Goal: Communication & Community: Answer question/provide support

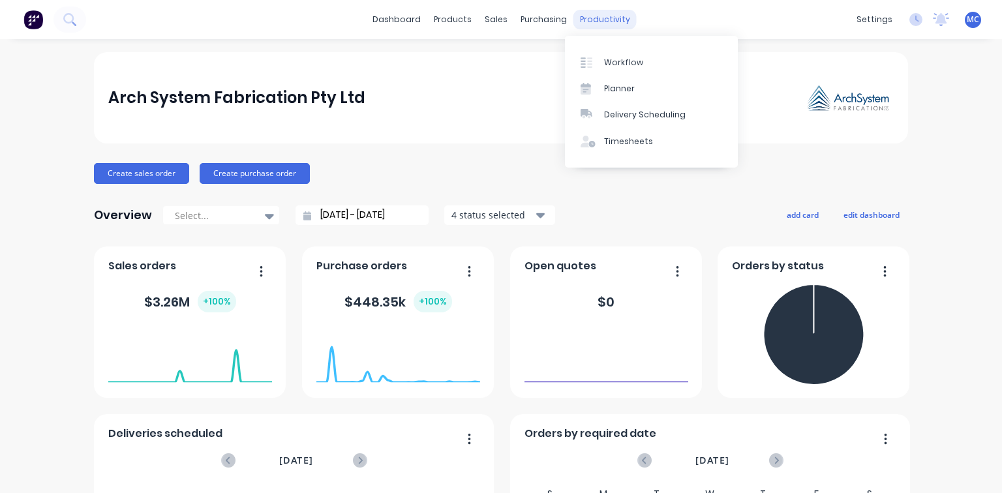
click at [591, 14] on div "productivity" at bounding box center [604, 20] width 63 height 20
click at [620, 142] on div "Timesheets" at bounding box center [628, 142] width 49 height 12
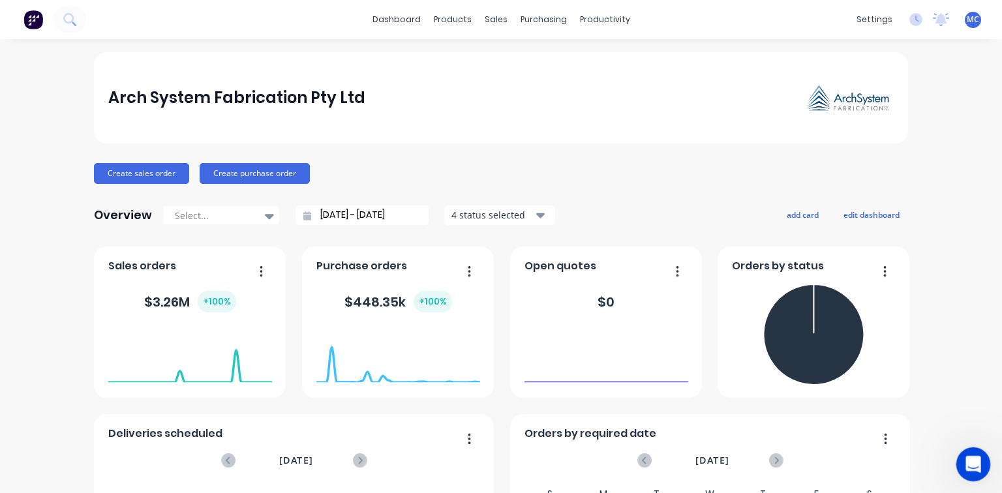
click at [981, 466] on div "Open Intercom Messenger" at bounding box center [970, 462] width 43 height 43
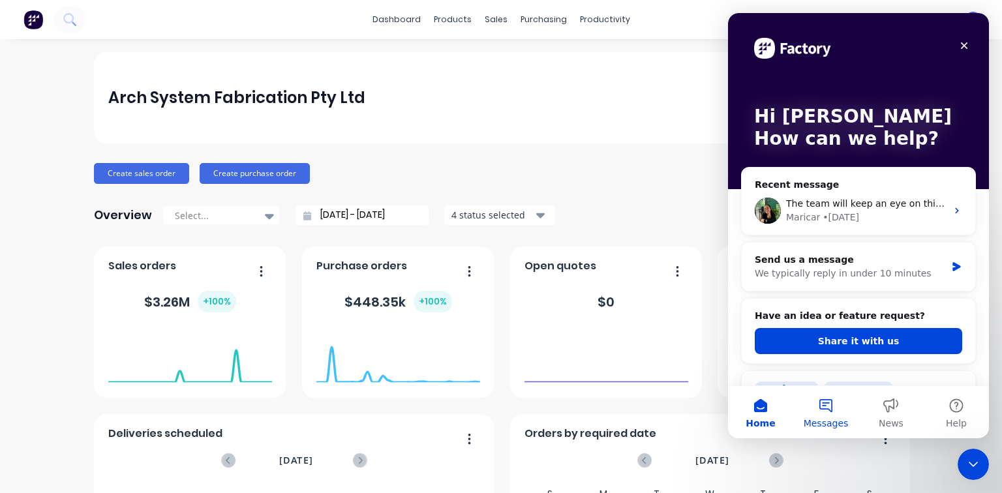
click at [822, 410] on button "Messages" at bounding box center [825, 412] width 65 height 52
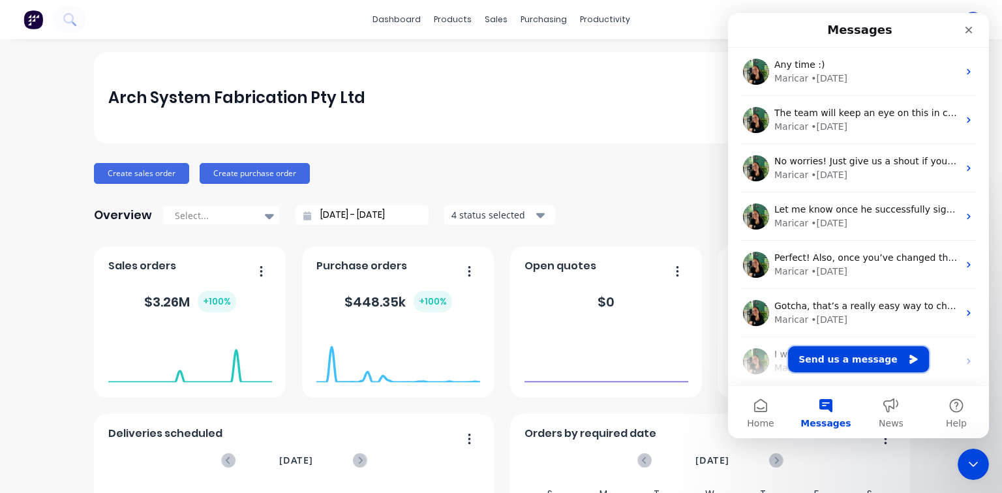
click at [836, 361] on button "Send us a message" at bounding box center [858, 359] width 141 height 26
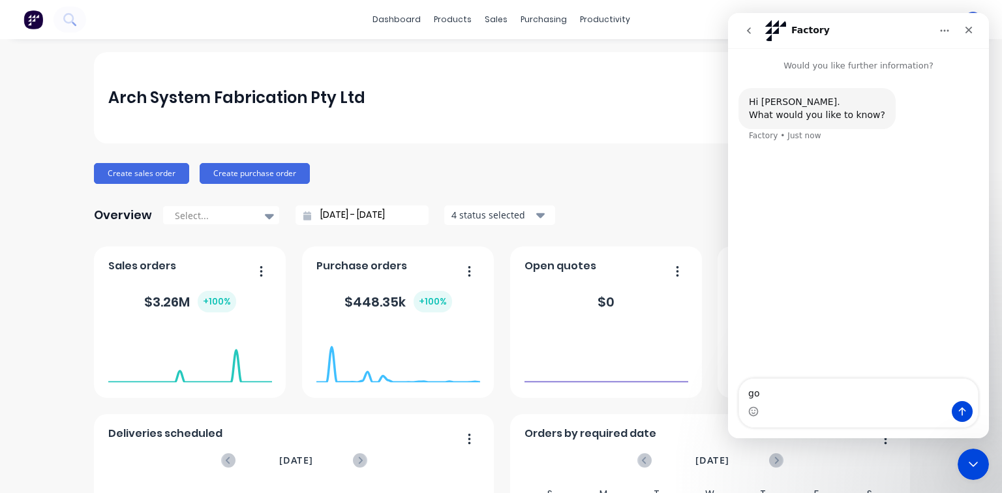
type textarea "g"
type textarea "Good Morning"
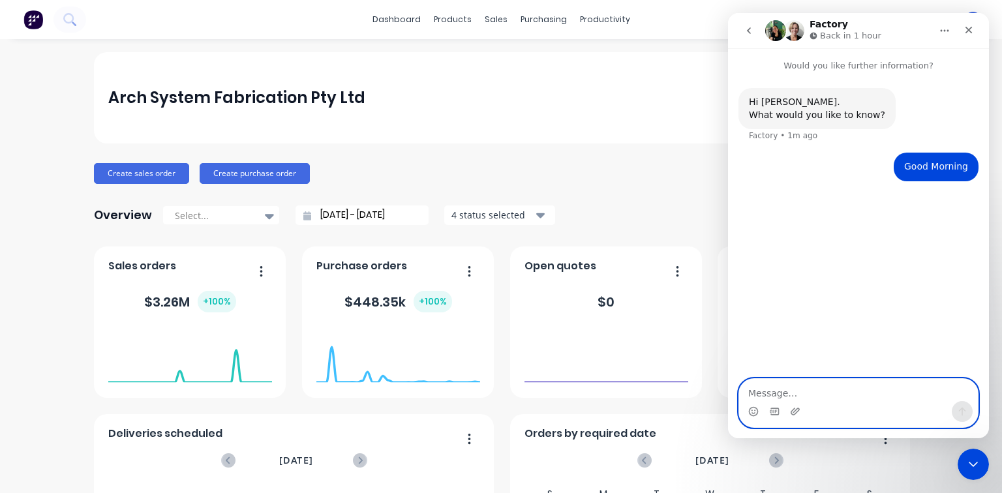
click at [777, 386] on textarea "Message…" at bounding box center [858, 390] width 239 height 22
paste textarea "Levi, one of our team members, started using Factory to track labour. He succes…"
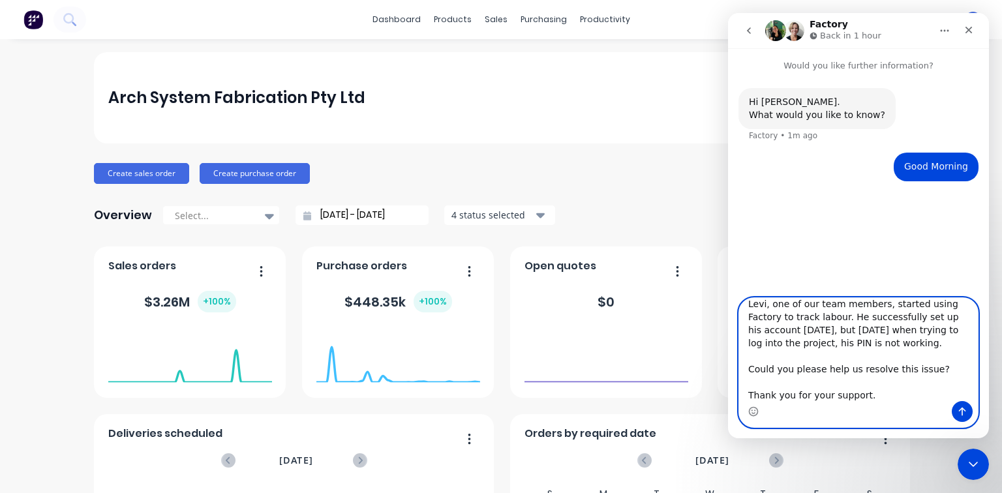
click at [961, 302] on textarea "Levi, one of our team members, started using Factory to track labour. He succes…" at bounding box center [858, 349] width 239 height 103
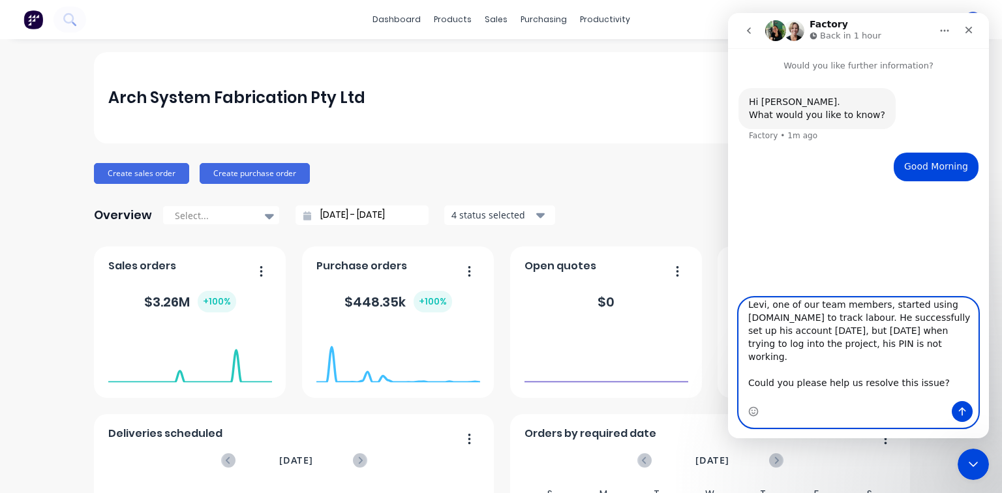
click at [779, 318] on textarea "Levi, one of our team members, started using Factory.App to track labour. He su…" at bounding box center [858, 349] width 239 height 103
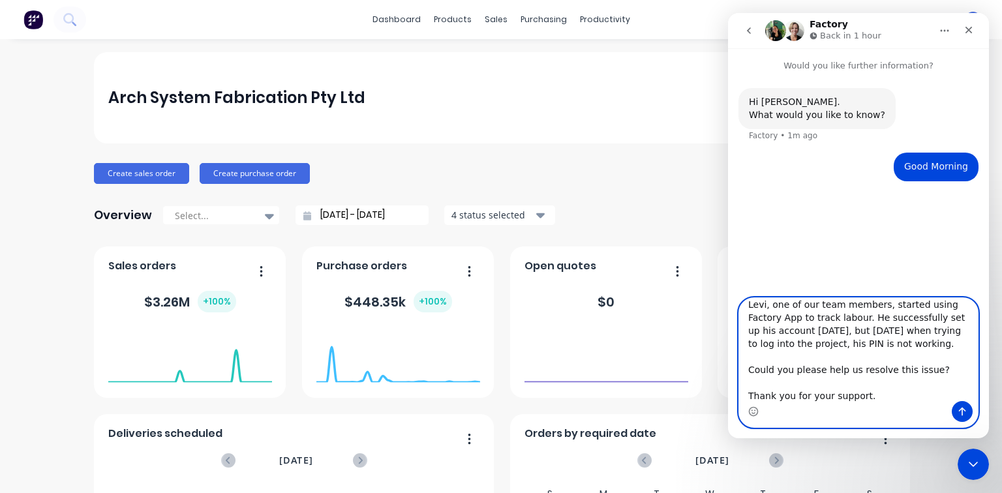
click at [939, 331] on textarea "Levi, one of our team members, started using Factory App to track labour. He su…" at bounding box center [858, 349] width 239 height 103
drag, startPoint x: 869, startPoint y: 396, endPoint x: 767, endPoint y: 394, distance: 101.8
click at [758, 393] on textarea "Levi, one of our team members, started using Factory App to track labour. He su…" at bounding box center [858, 349] width 239 height 103
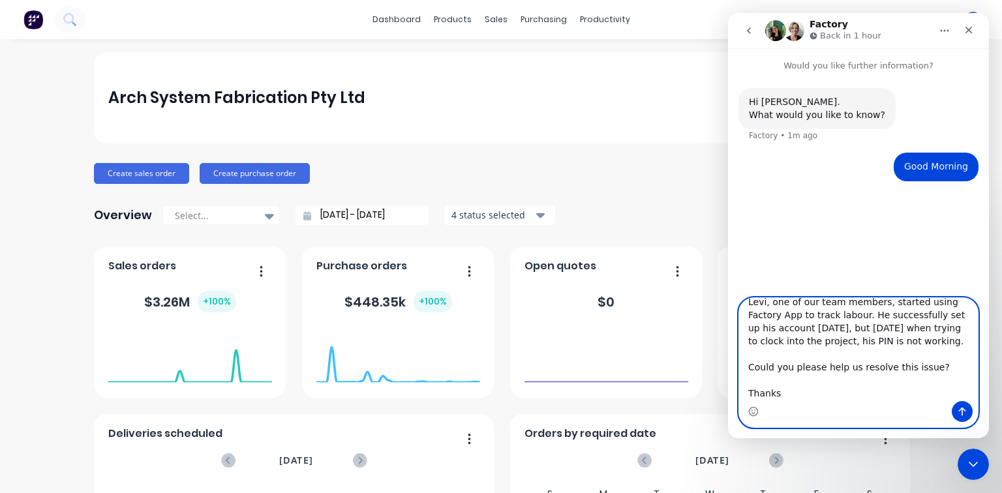
click at [746, 368] on textarea "Levi, one of our team members, started using Factory App to track labour. He su…" at bounding box center [858, 349] width 239 height 103
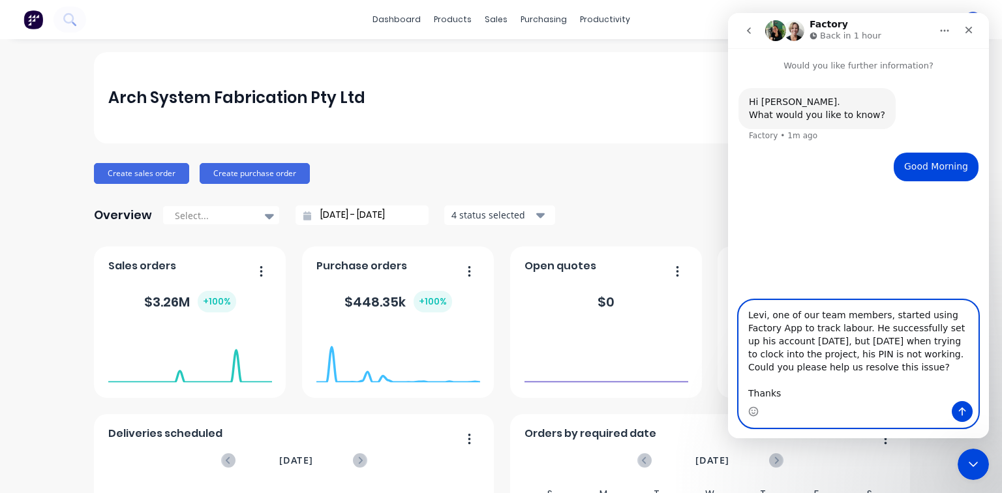
scroll to position [0, 0]
click at [747, 395] on textarea "Levi, one of our team members, started using Factory App to track labour. He su…" at bounding box center [858, 351] width 239 height 100
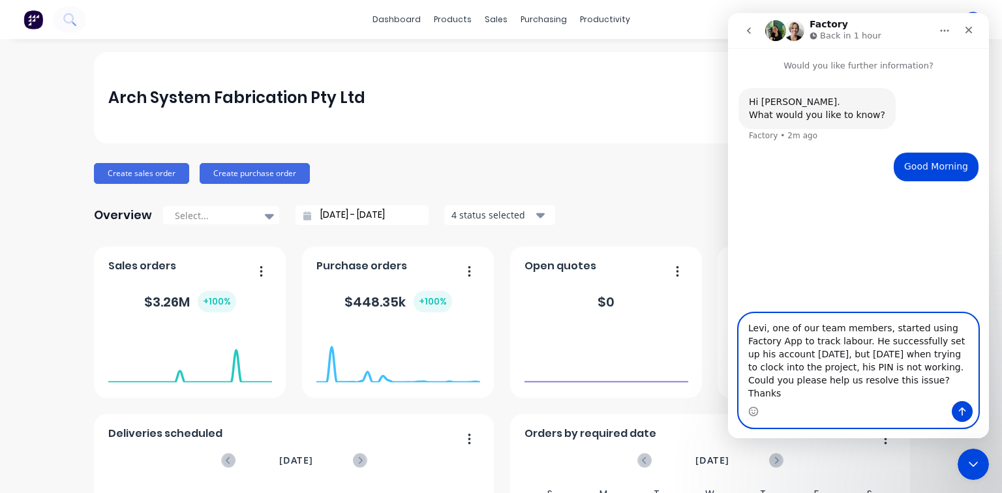
drag, startPoint x: 787, startPoint y: 396, endPoint x: 770, endPoint y: 407, distance: 20.5
click at [787, 396] on textarea "Levi, one of our team members, started using Factory App to track labour. He su…" at bounding box center [858, 357] width 239 height 87
drag, startPoint x: 749, startPoint y: 411, endPoint x: 779, endPoint y: 408, distance: 30.8
click at [749, 411] on circle "Emoji picker" at bounding box center [753, 411] width 8 height 8
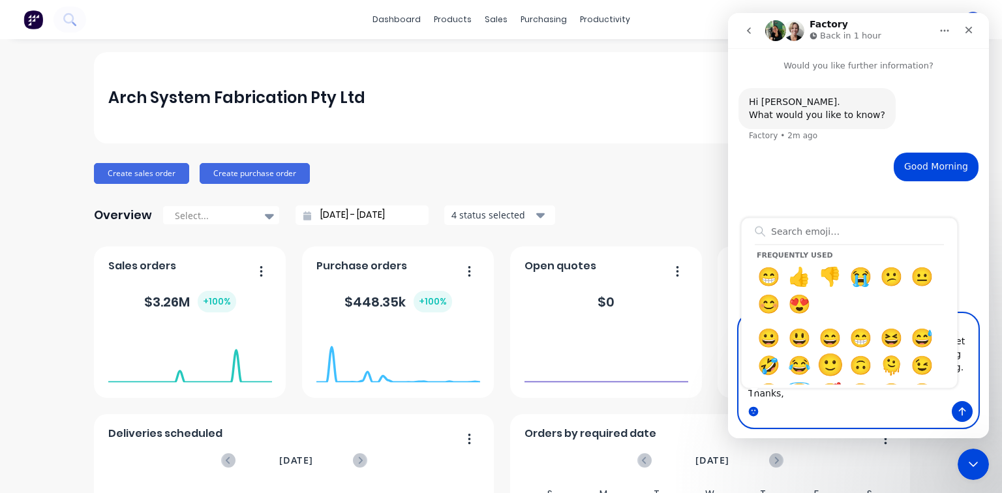
type textarea "Levi, one of our team members, started using Factory App to track labour. He su…"
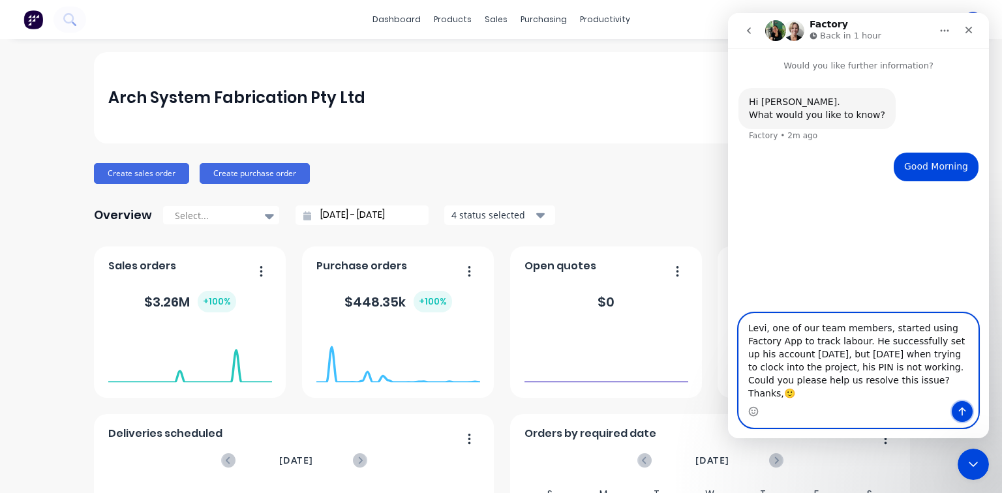
click at [963, 410] on icon "Send a message…" at bounding box center [962, 412] width 7 height 8
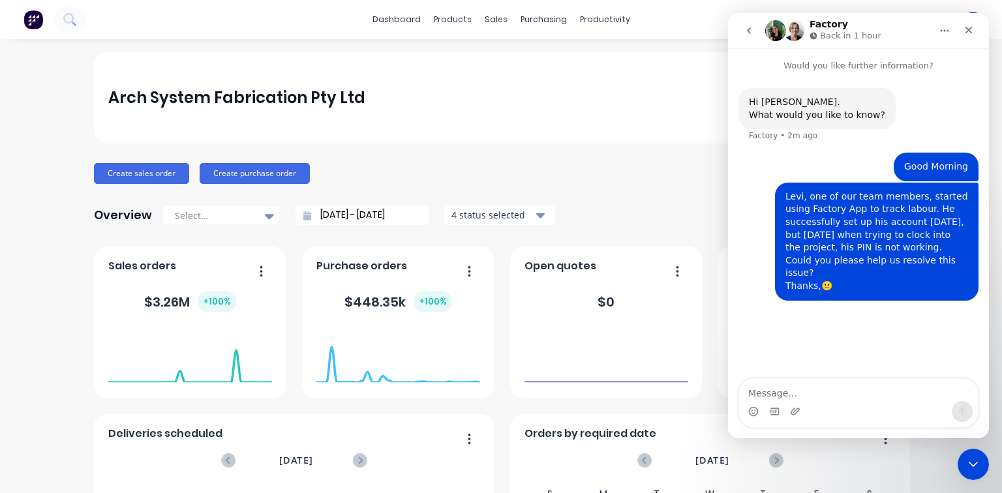
click at [745, 37] on button "go back" at bounding box center [748, 30] width 25 height 25
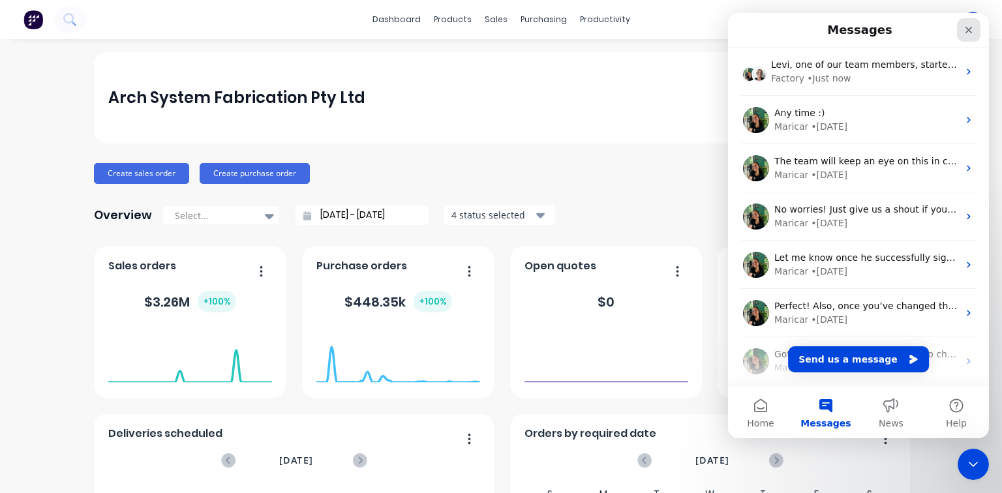
click at [965, 31] on icon "Close" at bounding box center [968, 30] width 10 height 10
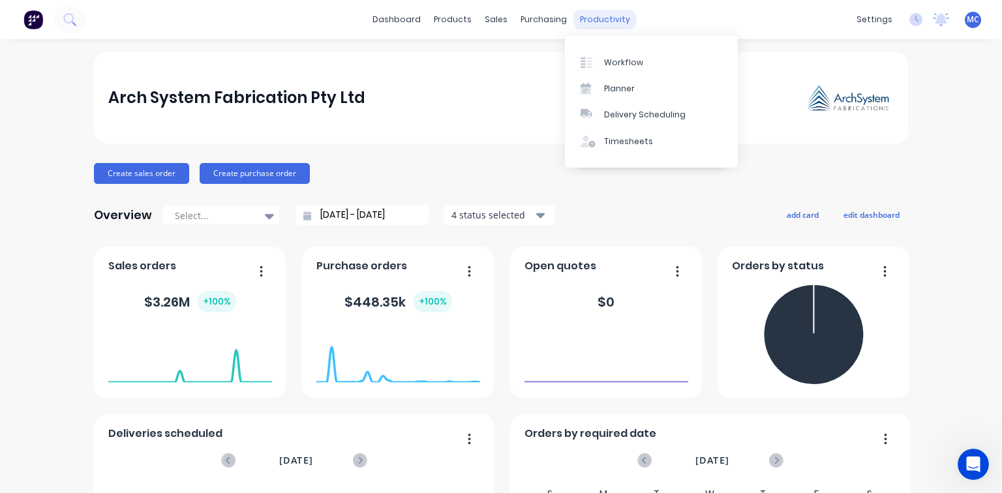
click at [593, 19] on div "productivity" at bounding box center [604, 20] width 63 height 20
click at [633, 142] on div "Timesheets" at bounding box center [628, 142] width 49 height 12
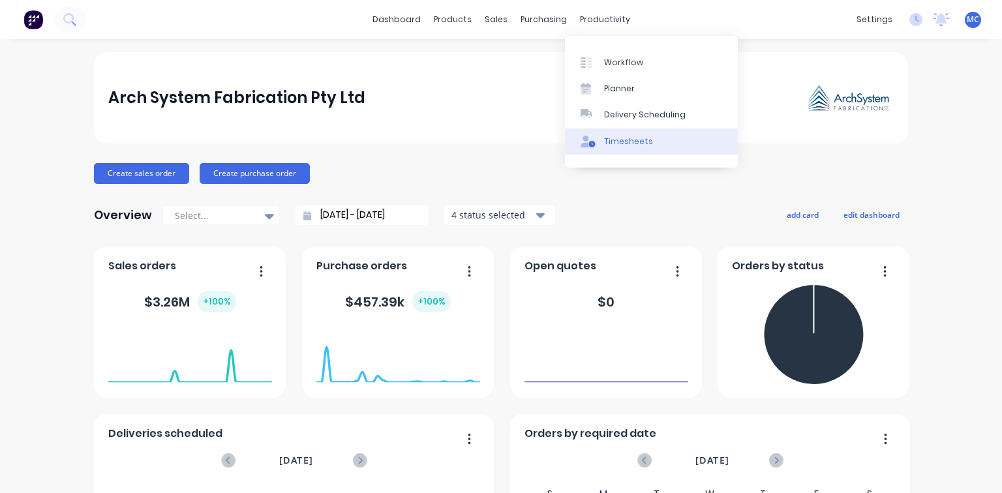
click at [631, 131] on link "Timesheets" at bounding box center [651, 141] width 173 height 26
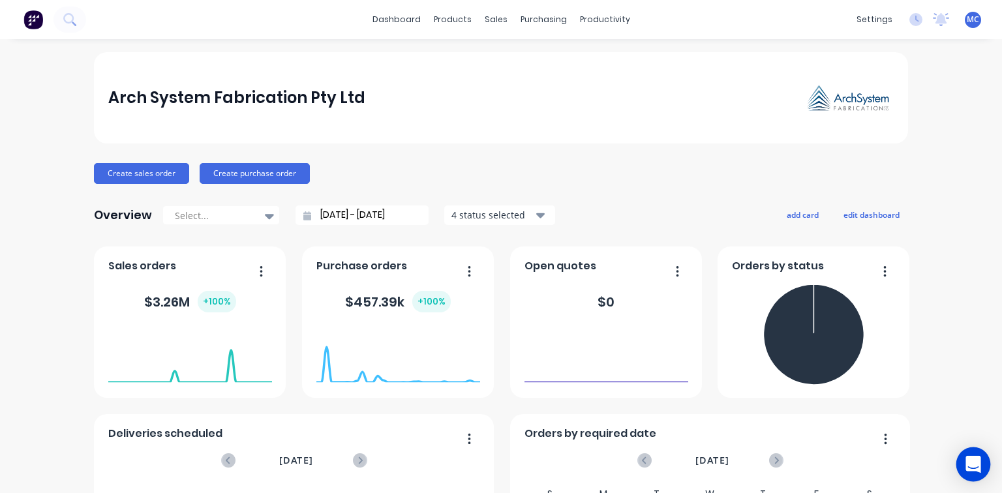
click at [975, 464] on icon "Open Intercom Messenger" at bounding box center [972, 464] width 15 height 17
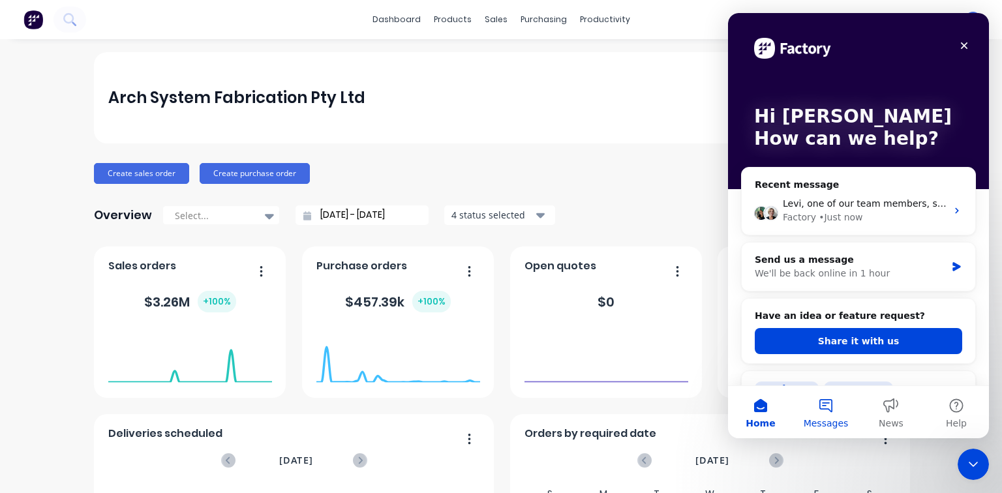
click at [835, 404] on button "Messages" at bounding box center [825, 412] width 65 height 52
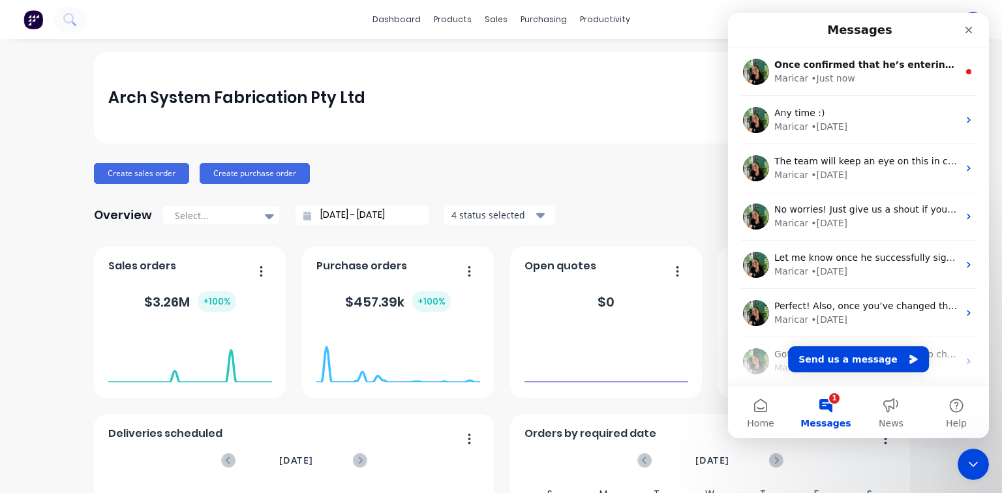
click at [831, 409] on button "1 Messages" at bounding box center [825, 412] width 65 height 52
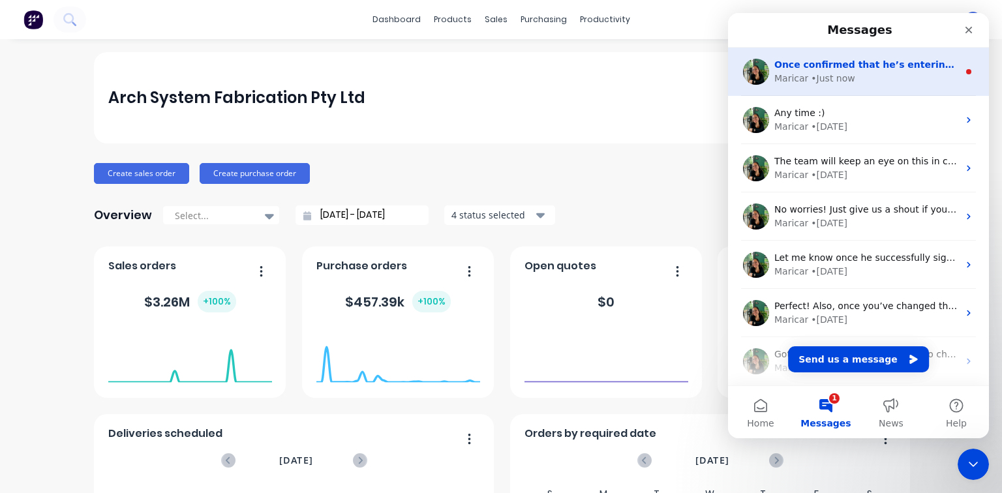
click at [852, 72] on div "Maricar • Just now" at bounding box center [866, 79] width 184 height 14
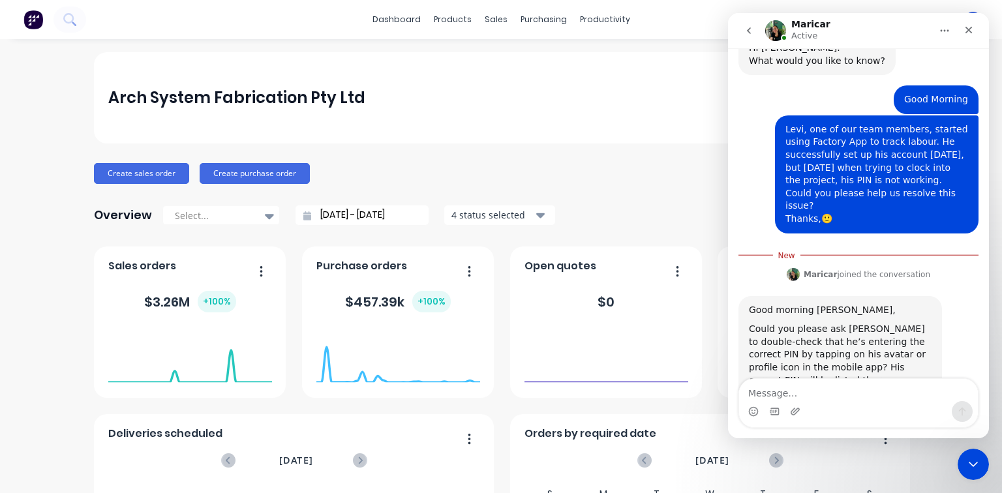
scroll to position [113, 0]
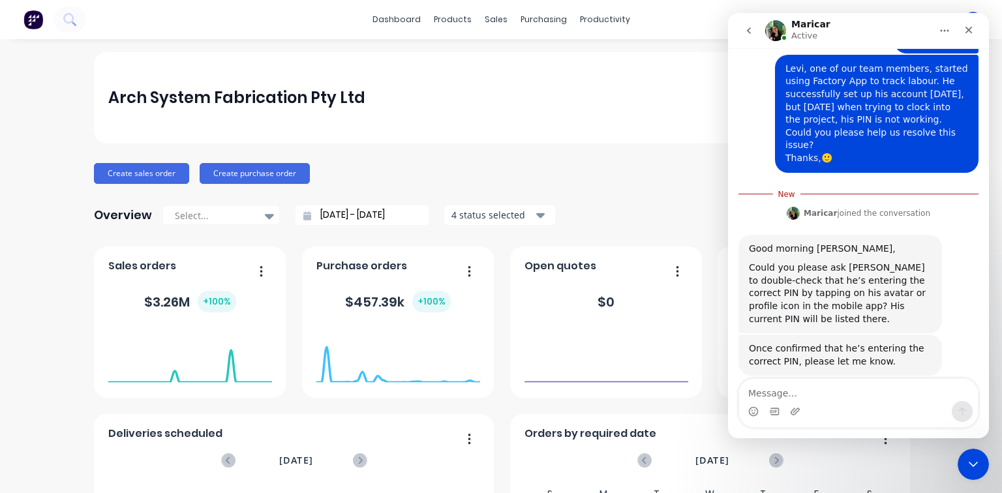
click at [862, 398] on textarea "Message…" at bounding box center [858, 390] width 239 height 22
click at [857, 391] on textarea "Message…" at bounding box center [858, 390] width 239 height 22
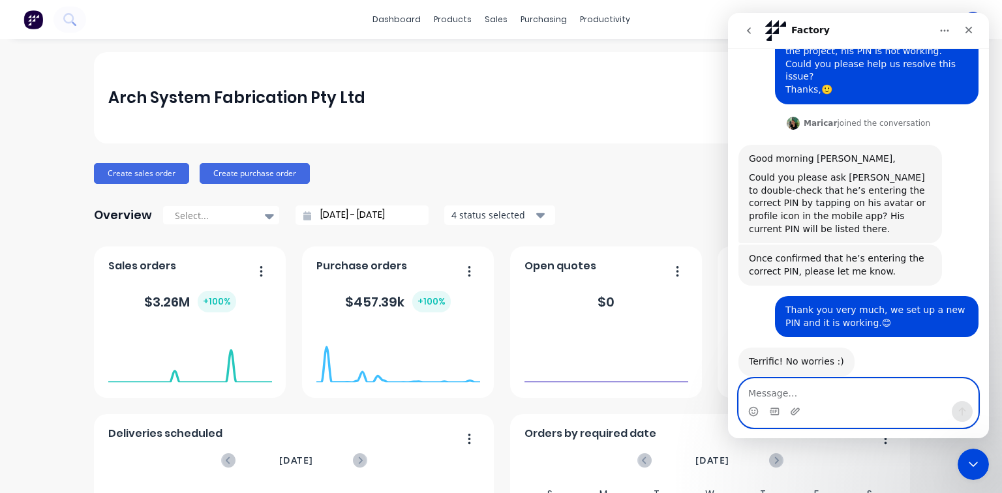
scroll to position [183, 0]
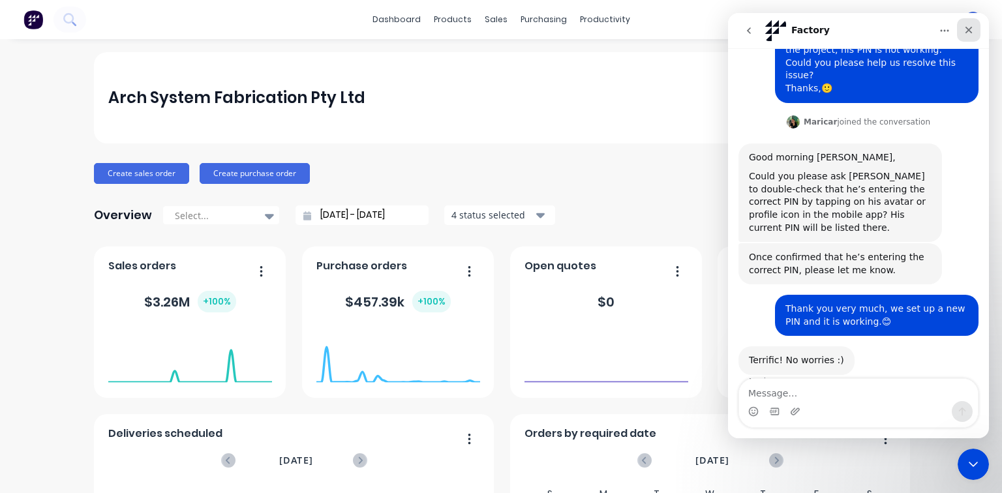
click at [966, 26] on icon "Close" at bounding box center [968, 30] width 10 height 10
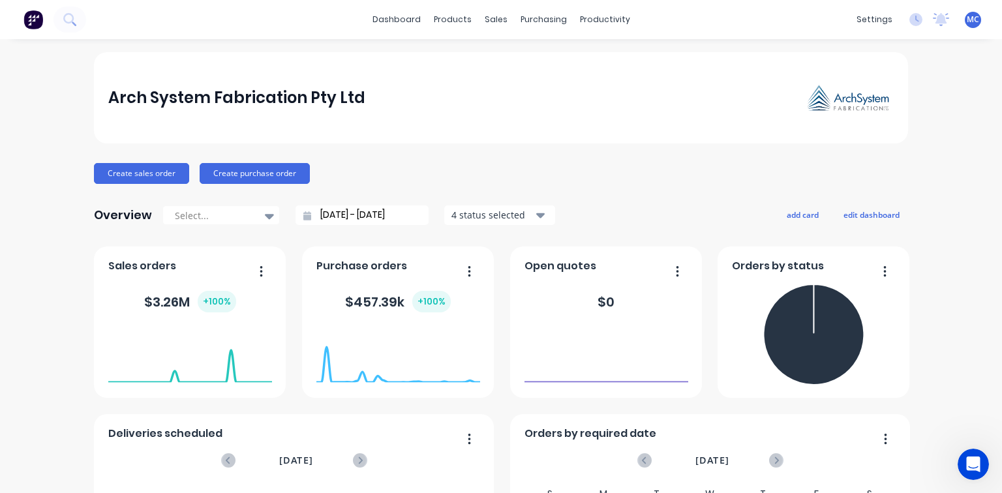
scroll to position [182, 0]
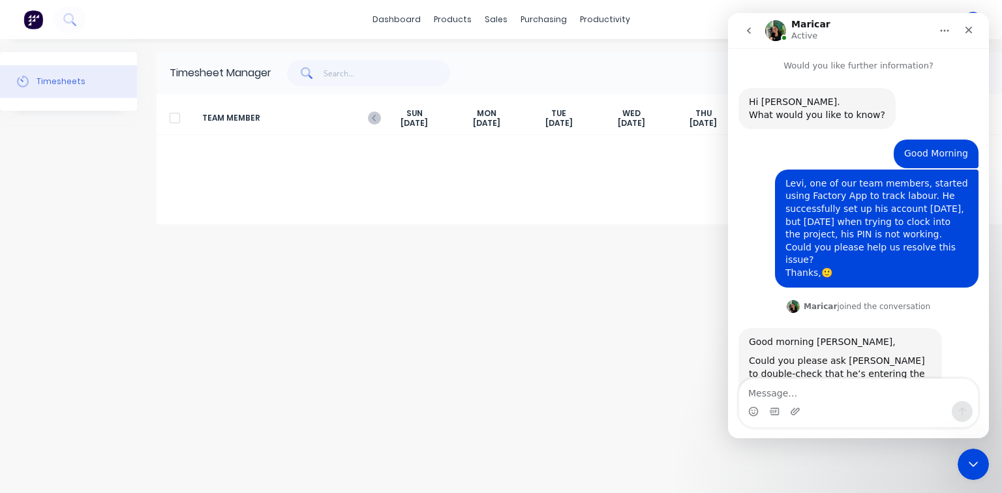
scroll to position [91, 0]
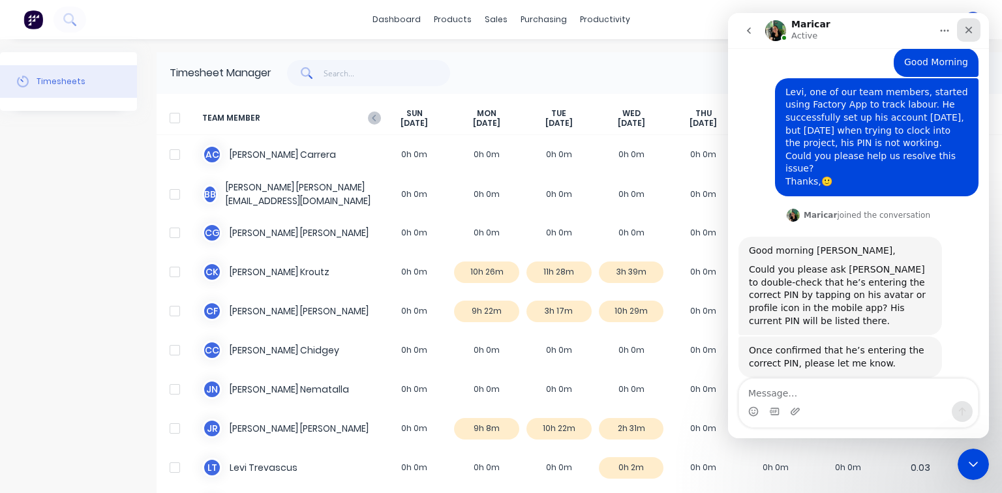
click at [964, 28] on icon "Close" at bounding box center [968, 30] width 10 height 10
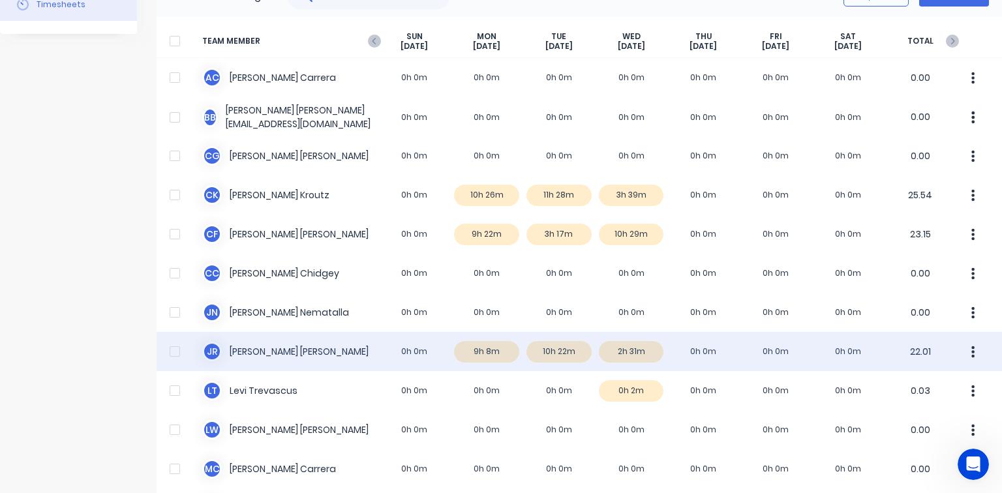
scroll to position [104, 0]
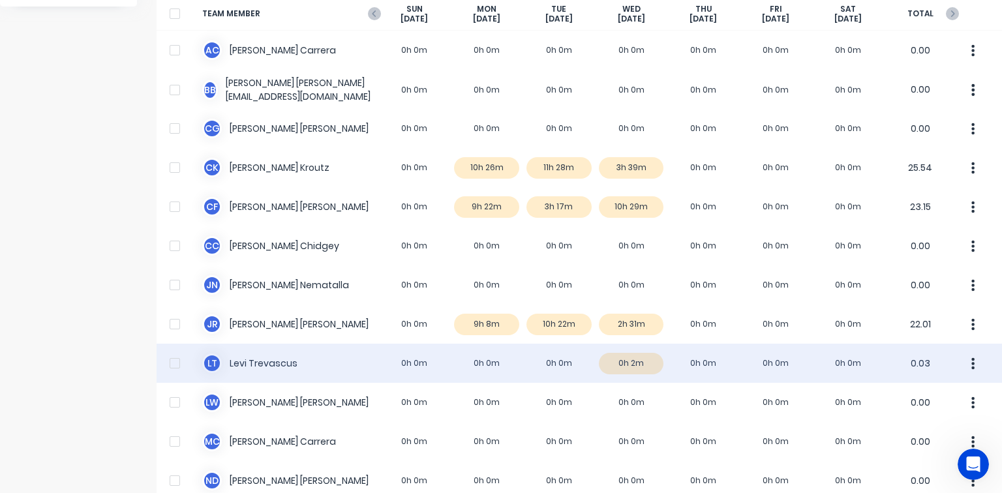
click at [618, 365] on div "[PERSON_NAME] Trevascus 0h 0m 0h 0m 0h 0m 0h 2m 0h 0m 0h 0m 0h 0m 0.03" at bounding box center [579, 363] width 845 height 39
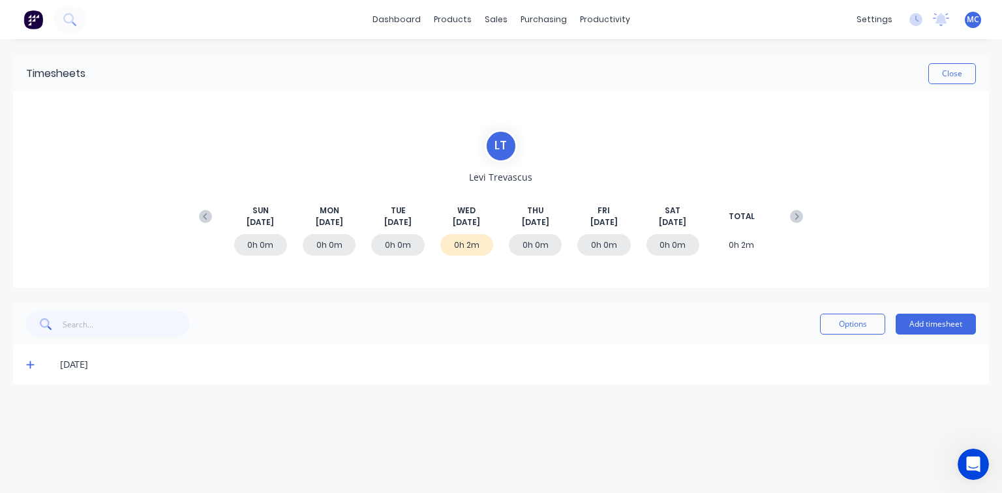
click at [27, 364] on icon at bounding box center [30, 365] width 8 height 8
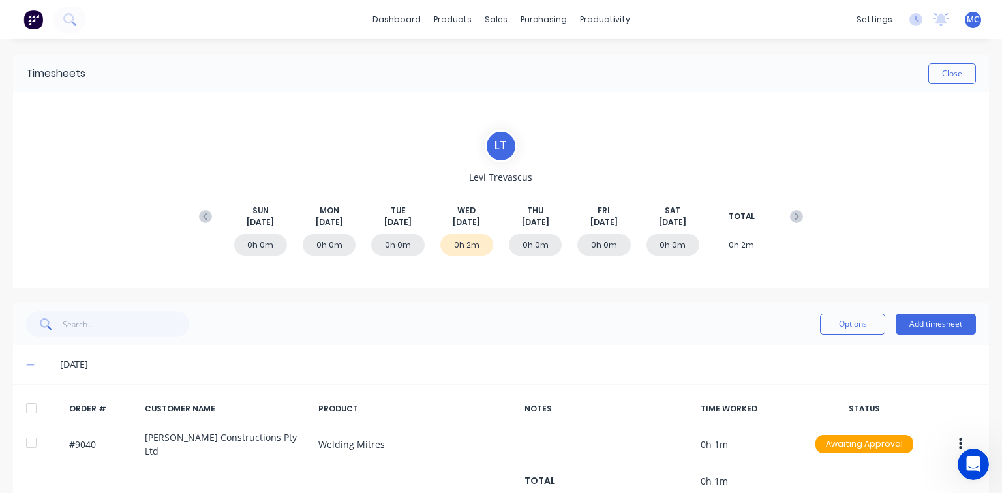
scroll to position [25, 0]
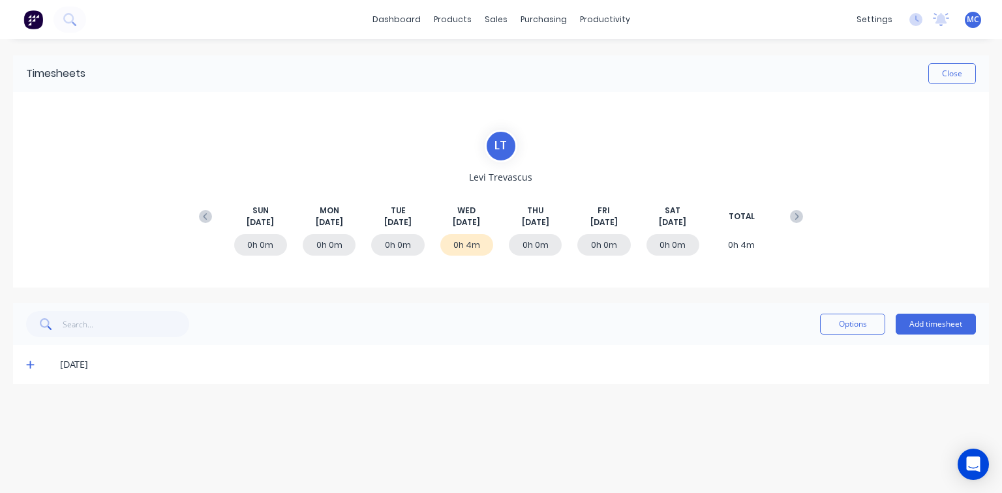
click at [30, 365] on icon at bounding box center [30, 365] width 8 height 8
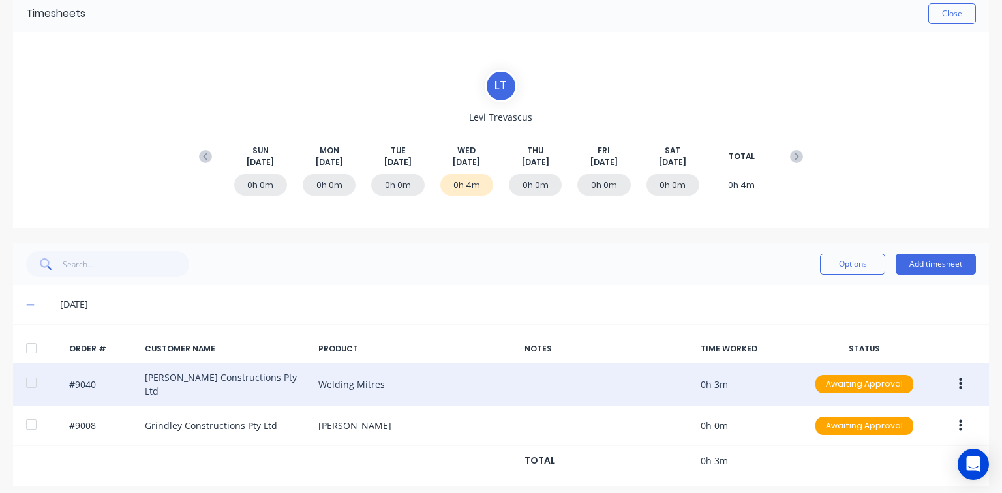
scroll to position [64, 0]
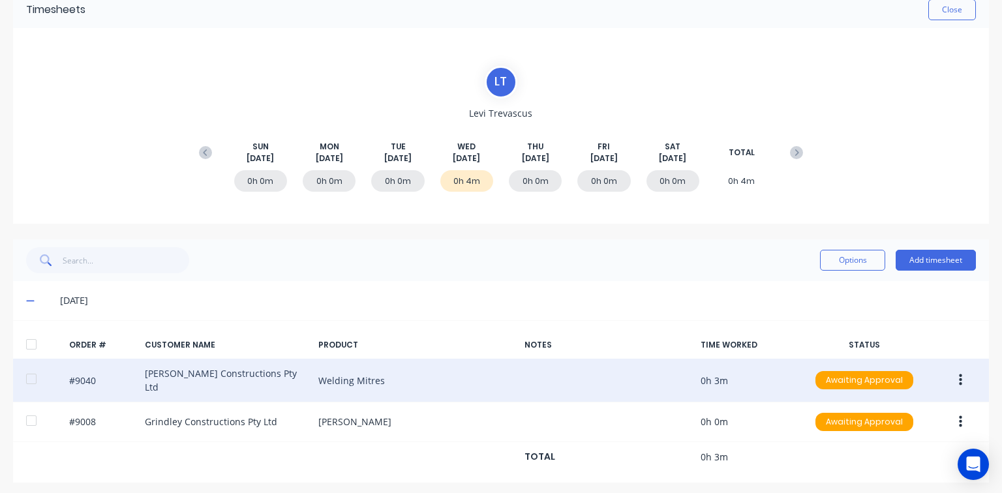
click at [959, 374] on icon "button" at bounding box center [960, 380] width 3 height 12
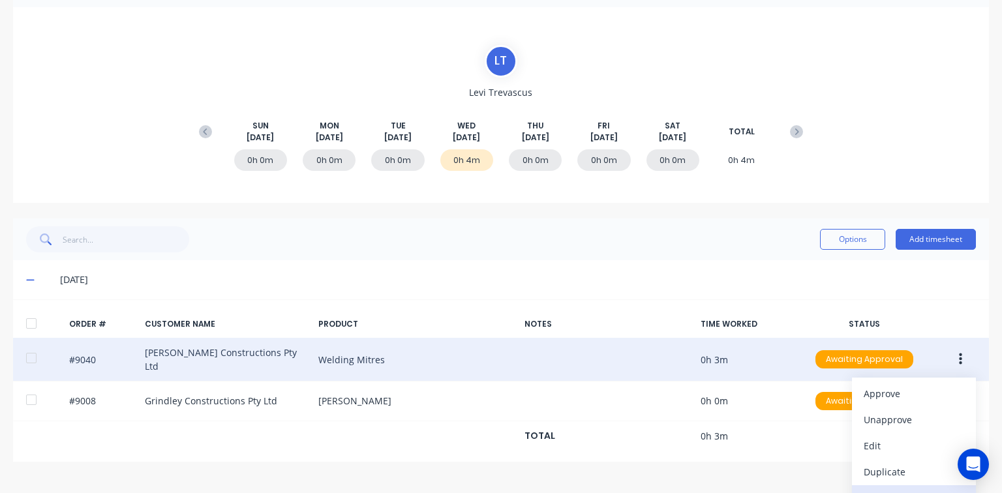
scroll to position [103, 0]
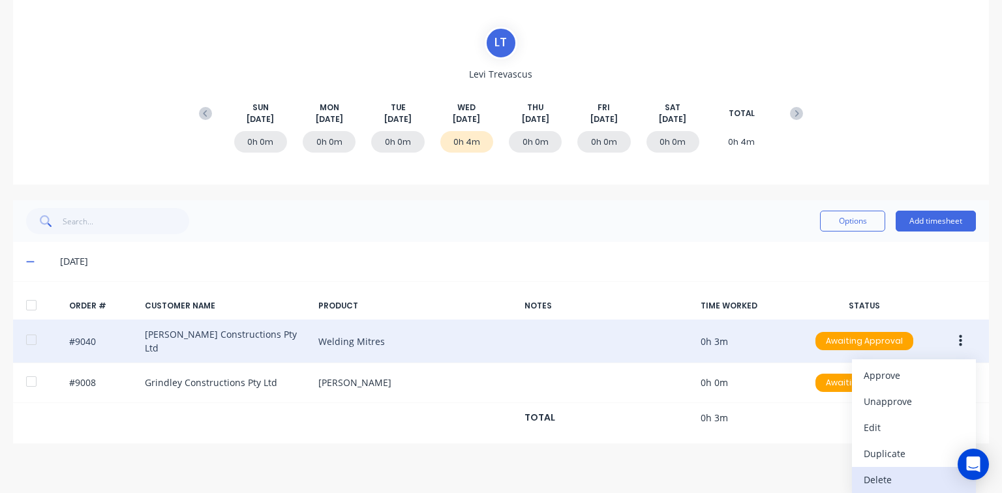
click at [893, 475] on div "Delete" at bounding box center [913, 479] width 100 height 19
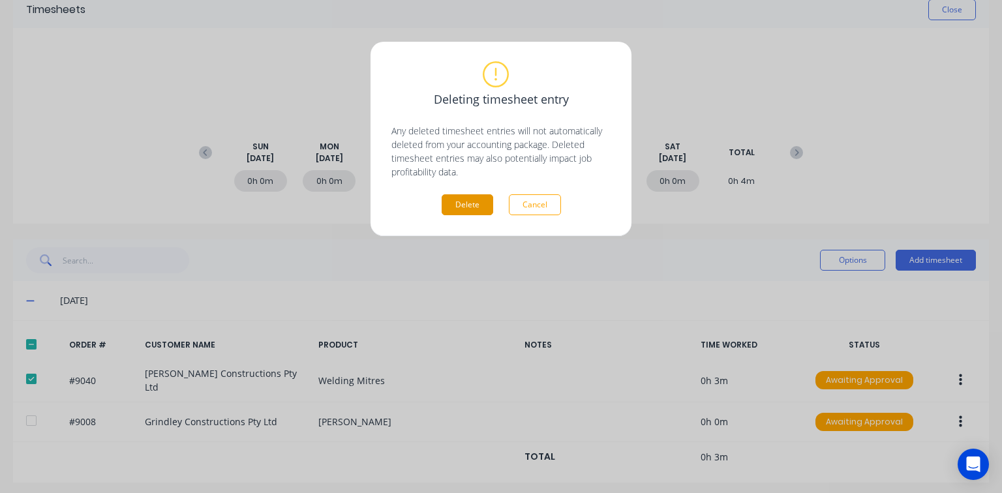
click at [449, 203] on button "Delete" at bounding box center [467, 204] width 52 height 21
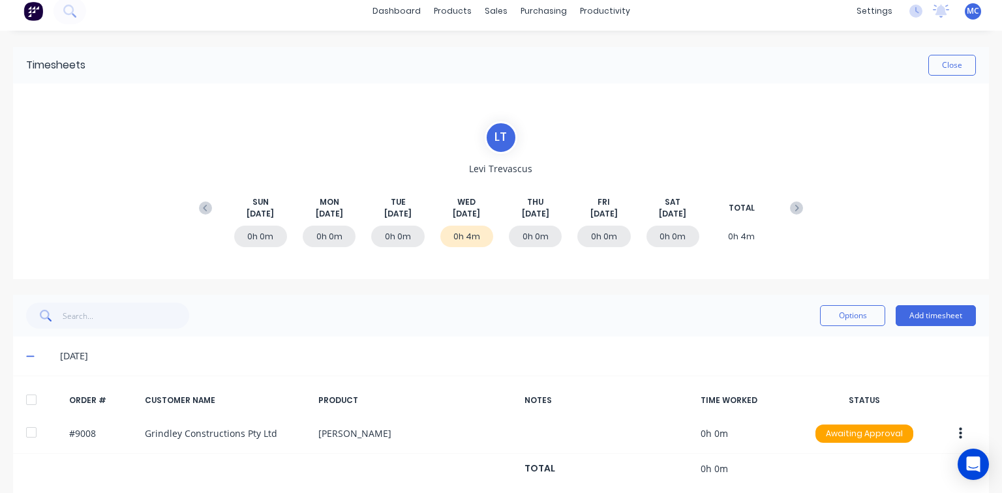
scroll to position [0, 0]
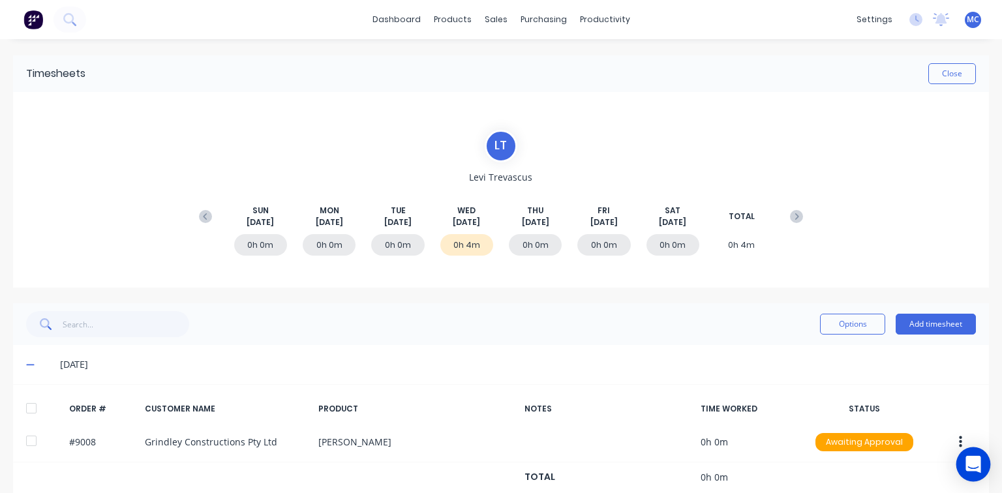
click at [967, 460] on icon "Open Intercom Messenger" at bounding box center [972, 464] width 15 height 17
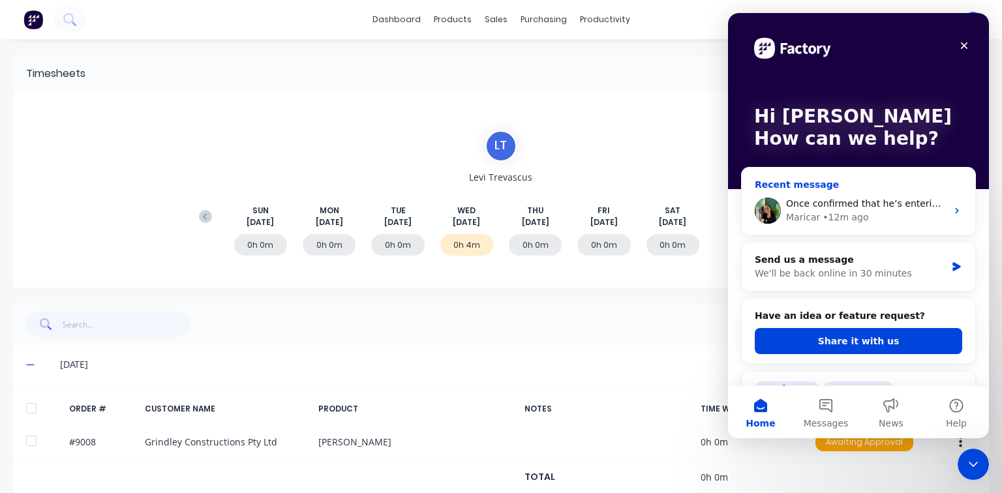
click at [835, 205] on span "Once confirmed that he’s entering the correct PIN, please let me know." at bounding box center [948, 203] width 325 height 10
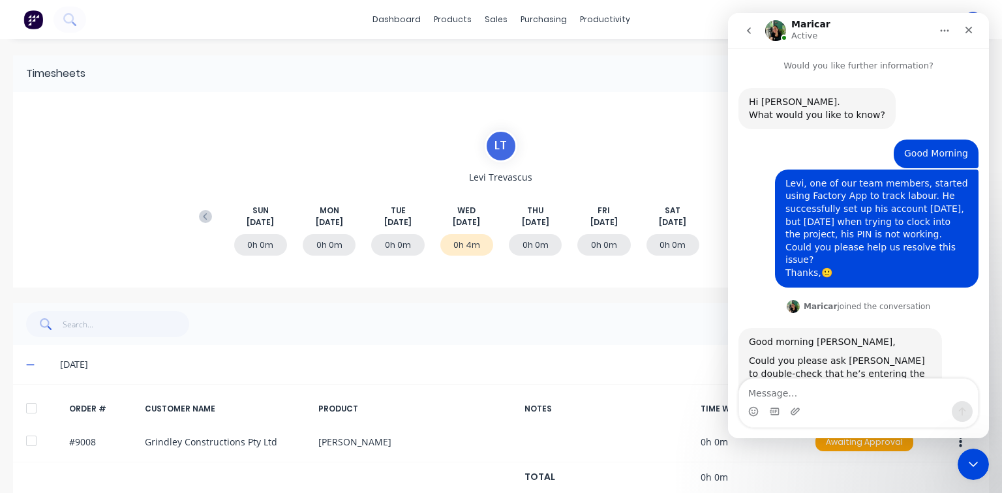
scroll to position [91, 0]
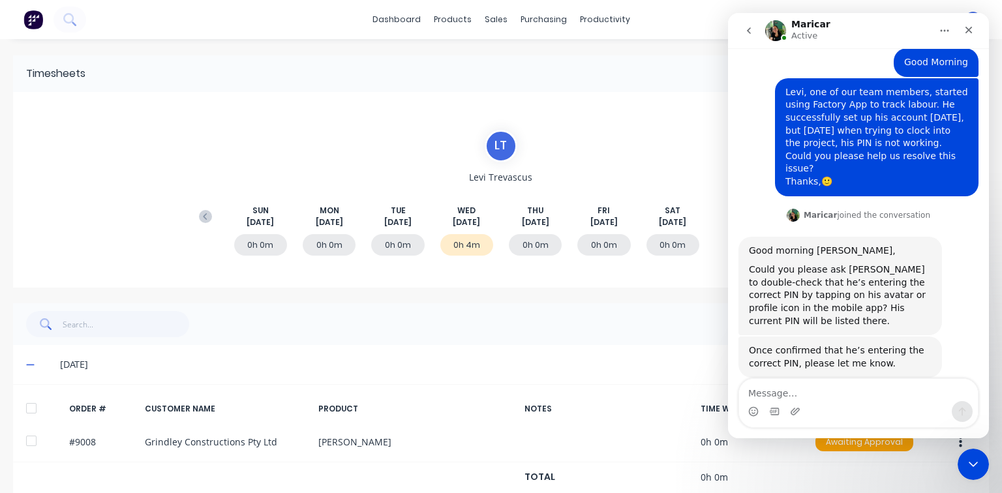
click at [805, 386] on textarea "Message…" at bounding box center [858, 390] width 239 height 22
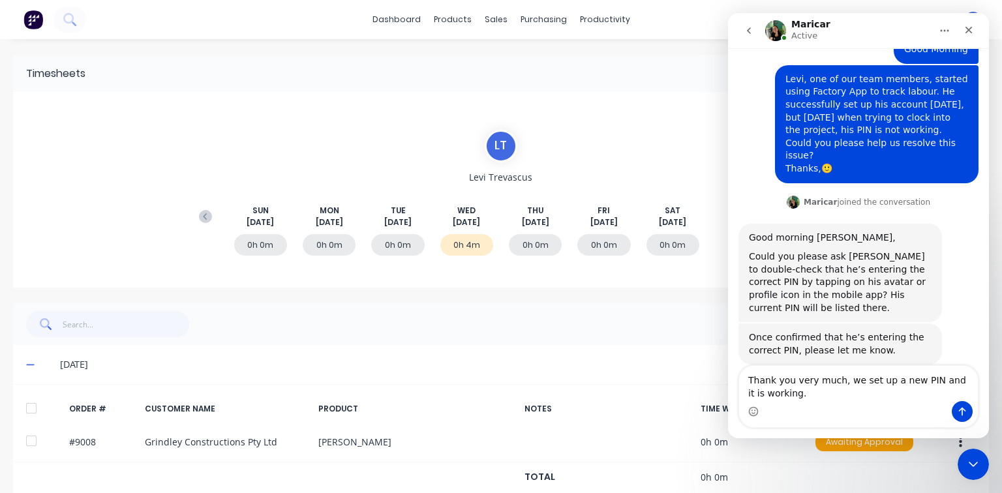
click at [758, 413] on div "Intercom messenger" at bounding box center [858, 411] width 239 height 21
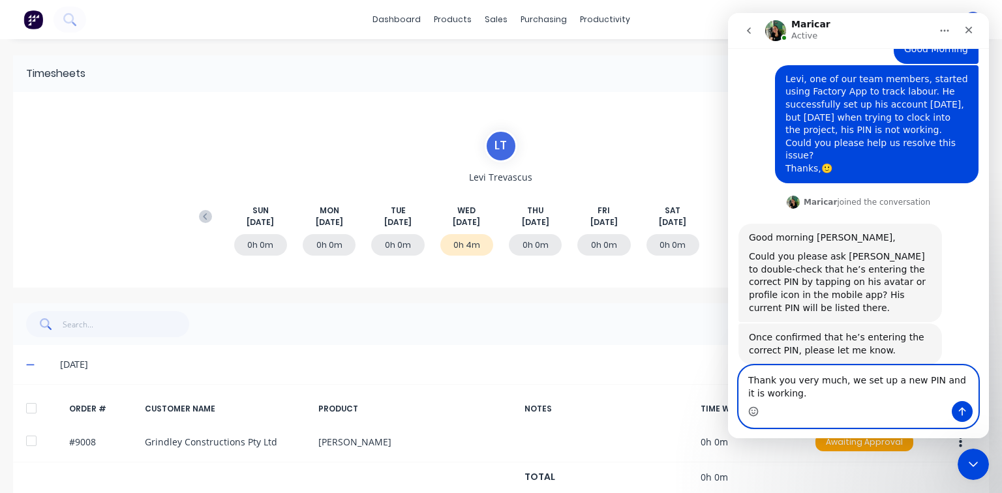
click at [753, 412] on icon "Emoji picker" at bounding box center [753, 411] width 10 height 10
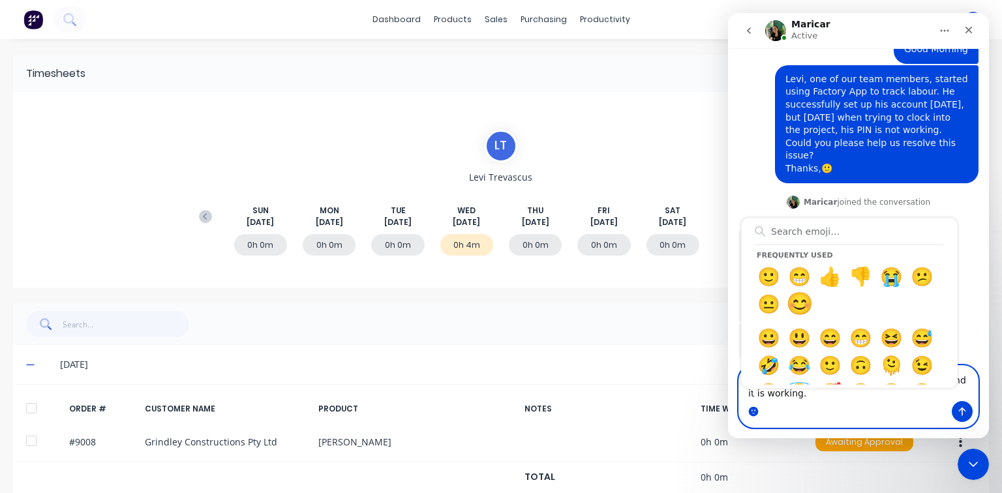
type textarea "Thank you very much, we set up a new PIN and it is working.😊"
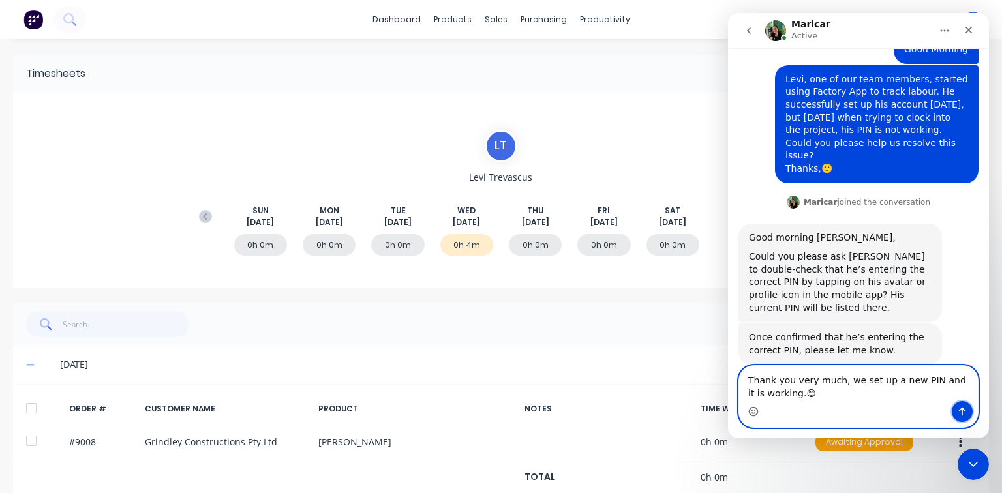
click at [959, 406] on icon "Send a message…" at bounding box center [962, 411] width 10 height 10
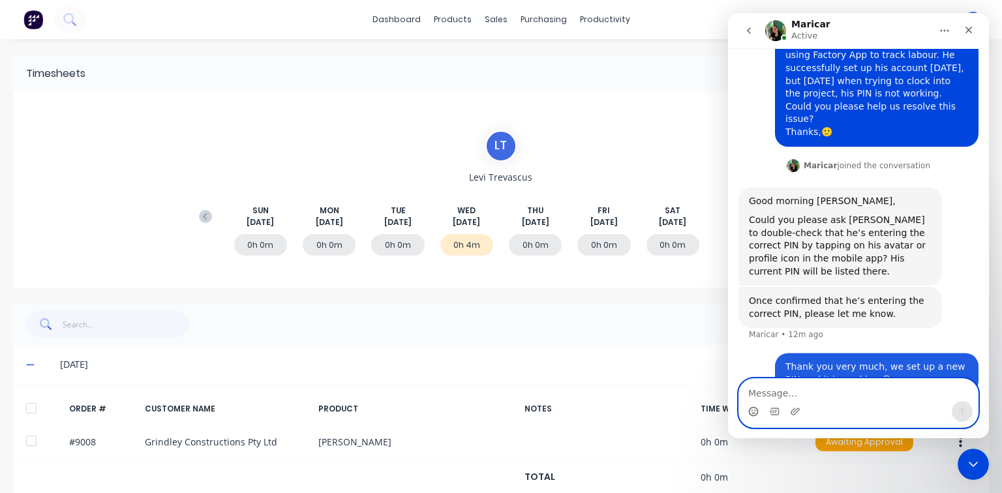
scroll to position [143, 0]
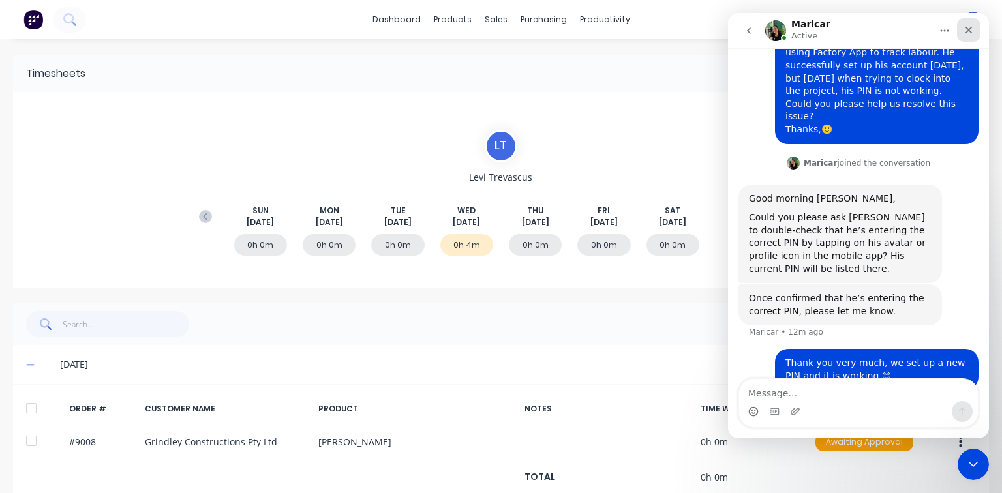
click at [968, 26] on icon "Close" at bounding box center [968, 30] width 10 height 10
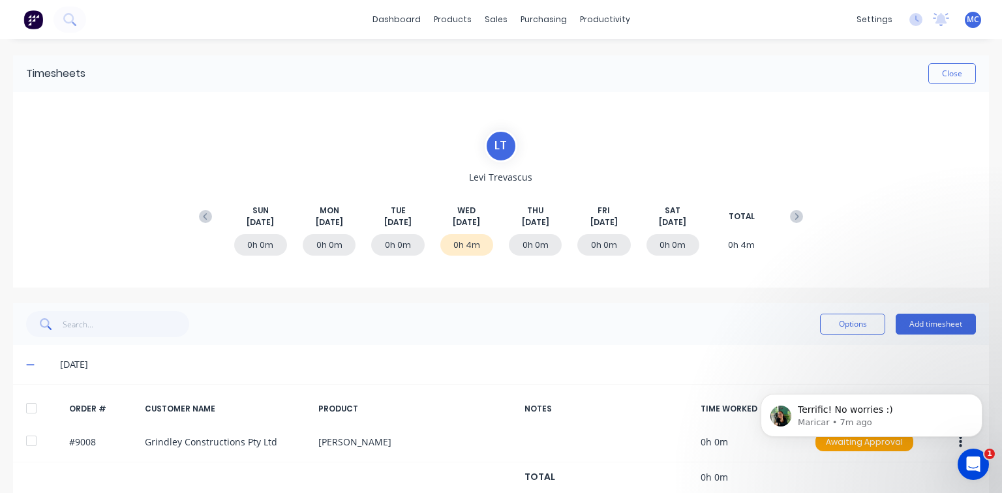
scroll to position [0, 0]
click at [978, 456] on icon "Open Intercom Messenger" at bounding box center [972, 463] width 22 height 22
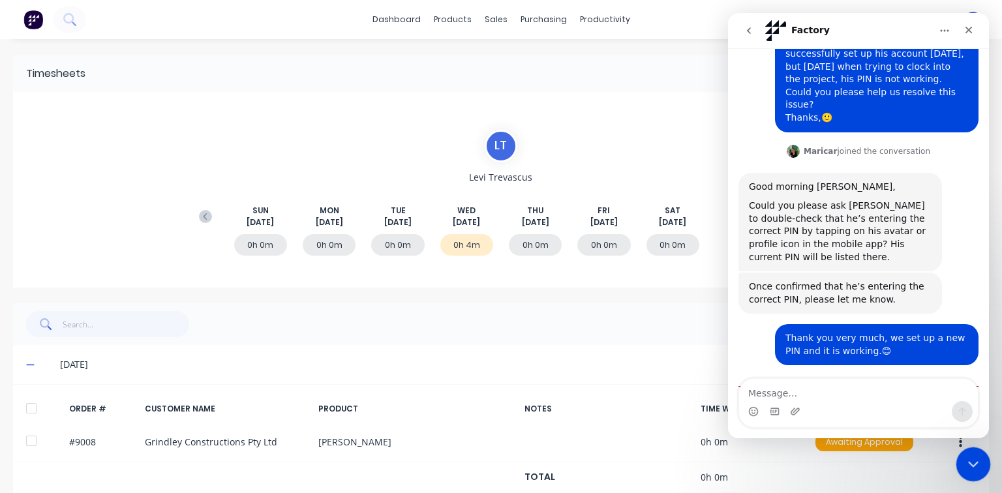
scroll to position [203, 0]
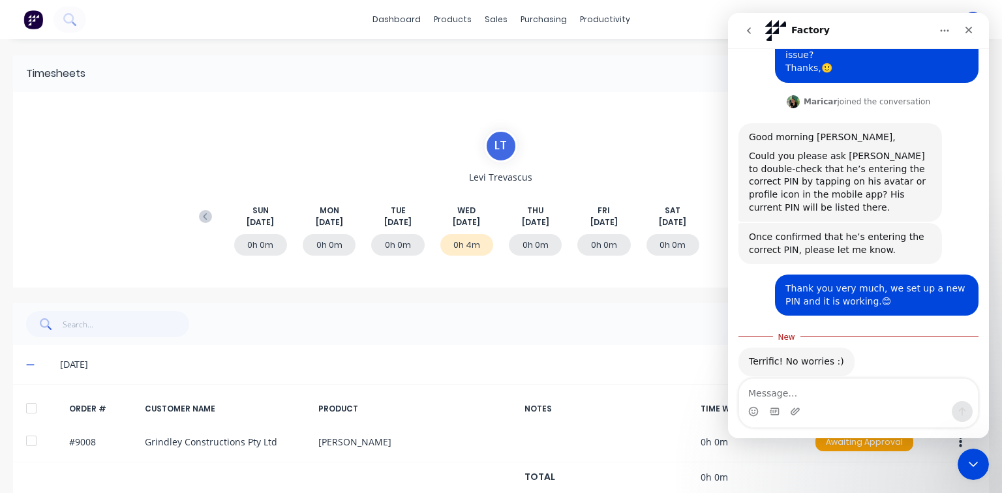
click at [867, 348] on div "Terrific! No worries :) [GEOGRAPHIC_DATA] • 7m ago" at bounding box center [858, 376] width 240 height 57
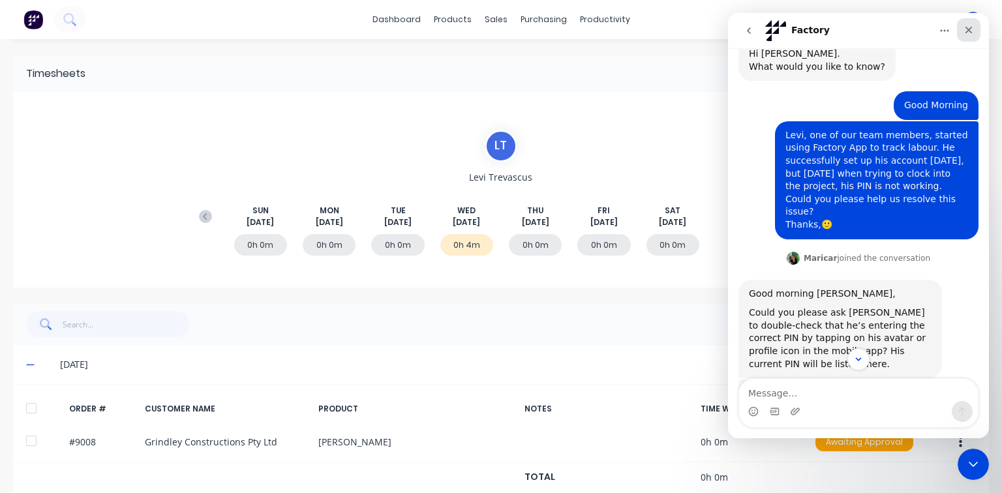
click at [972, 28] on icon "Close" at bounding box center [968, 30] width 10 height 10
